Goal: Find contact information: Find contact information

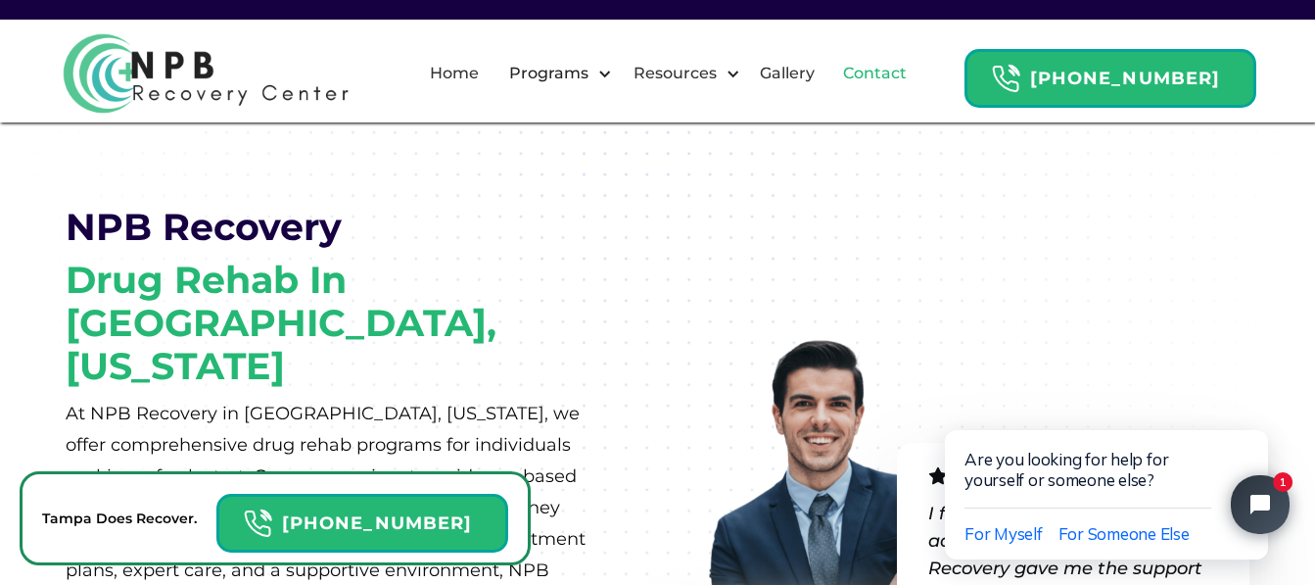
click at [901, 73] on link "Contact" at bounding box center [875, 73] width 87 height 63
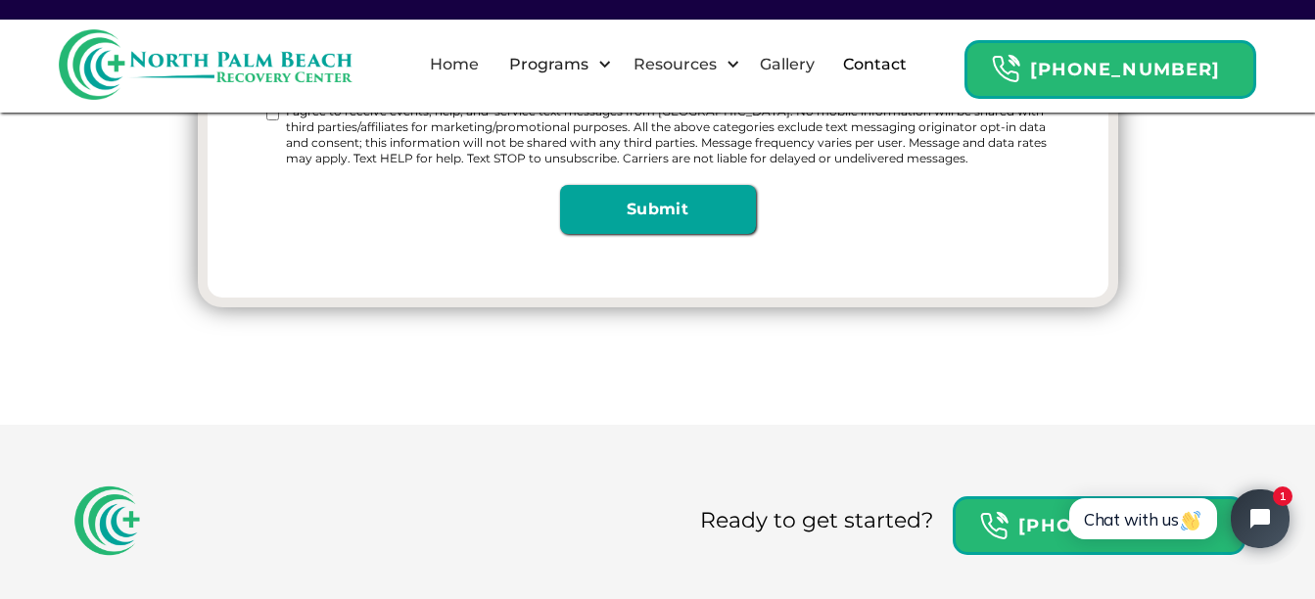
scroll to position [588, 0]
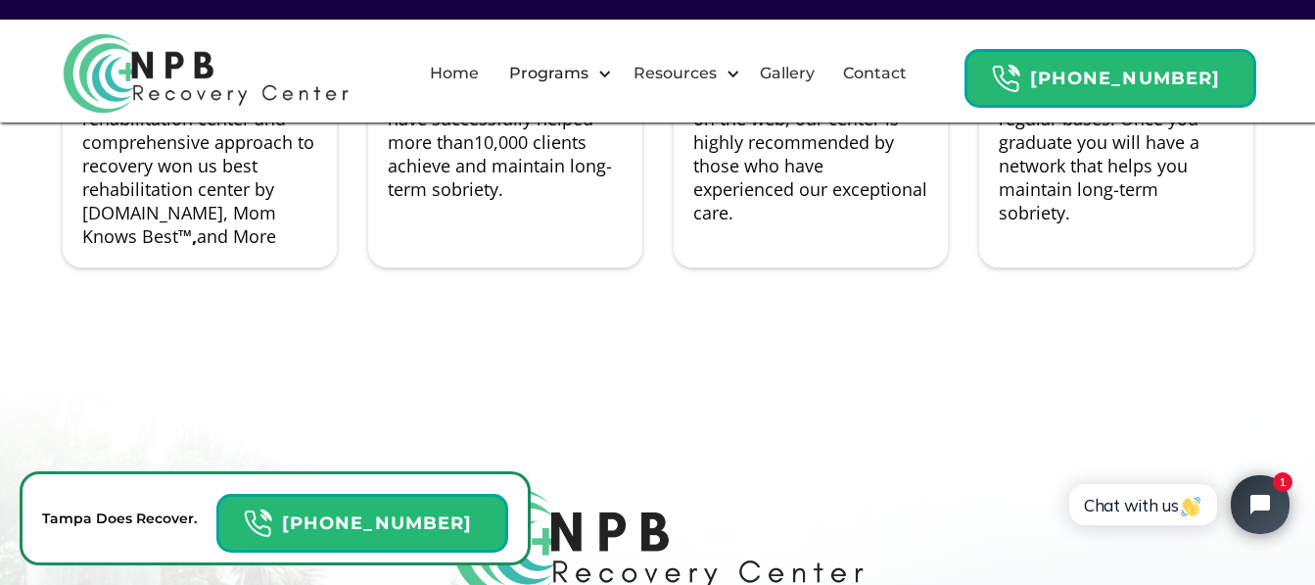
scroll to position [14117, 0]
